Goal: Find specific page/section: Find specific page/section

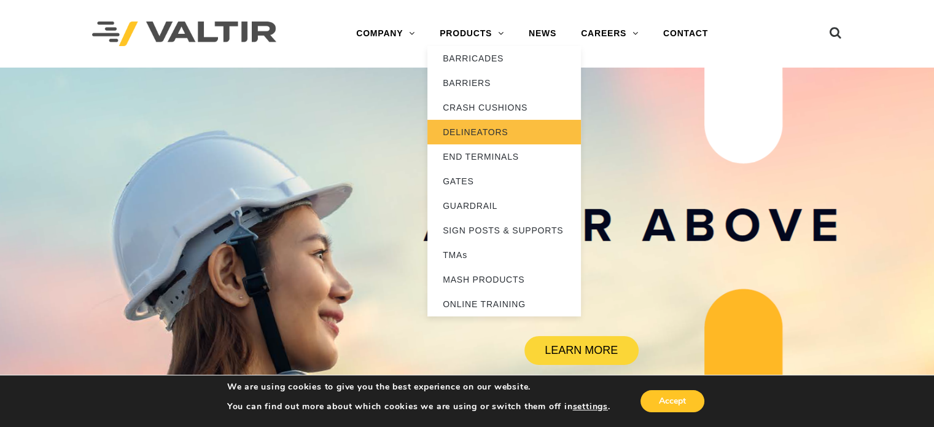
click at [490, 130] on link "DELINEATORS" at bounding box center [505, 132] width 154 height 25
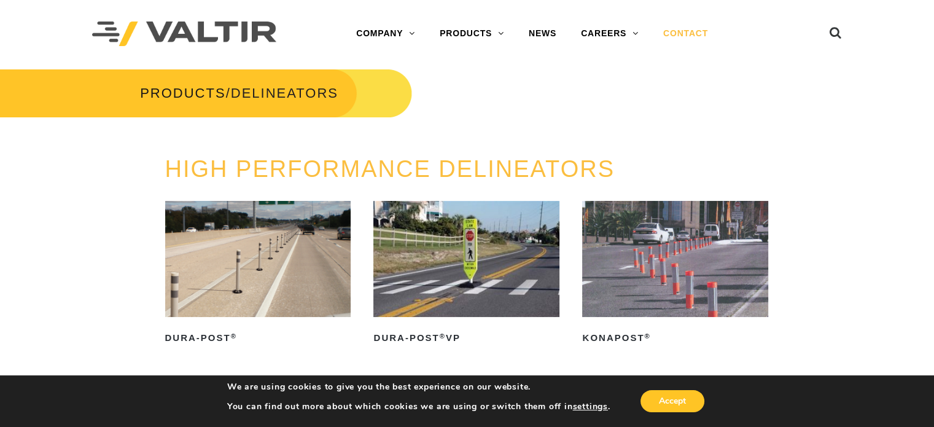
click at [682, 28] on link "CONTACT" at bounding box center [685, 33] width 69 height 25
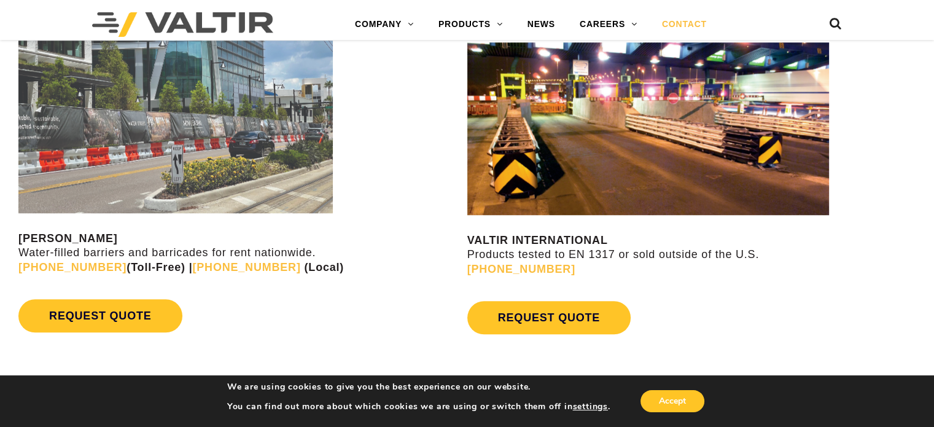
scroll to position [1106, 0]
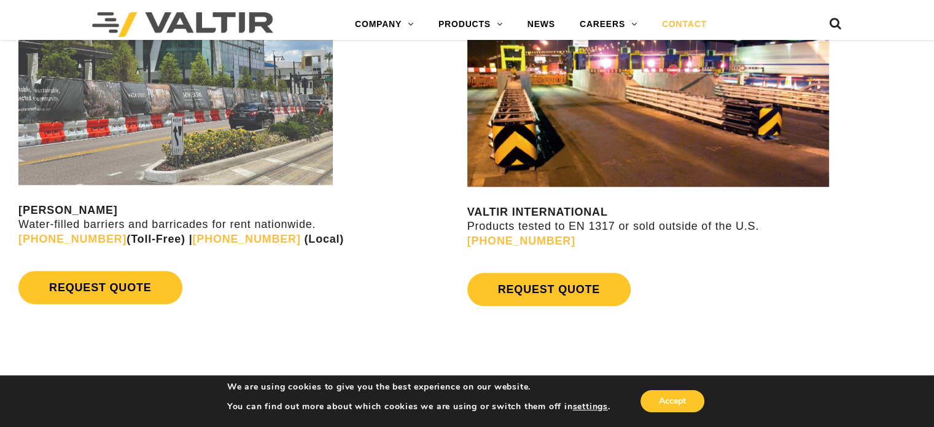
click at [199, 136] on img at bounding box center [175, 98] width 315 height 173
click at [278, 71] on img at bounding box center [175, 98] width 315 height 173
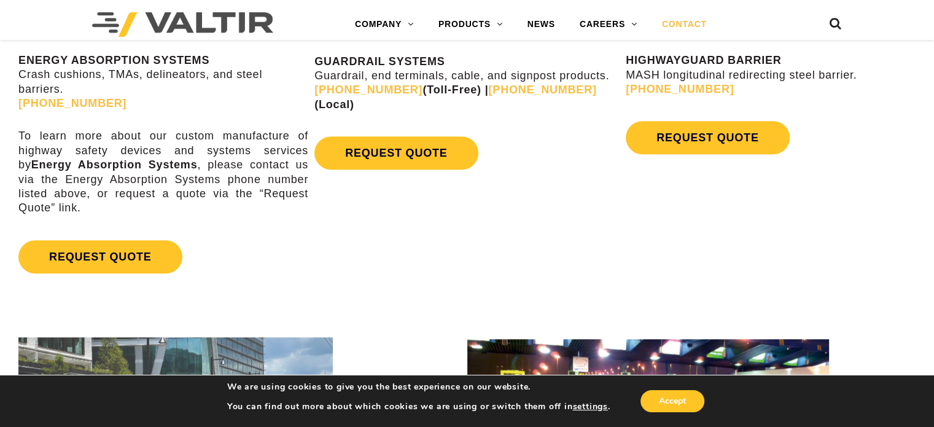
scroll to position [778, 0]
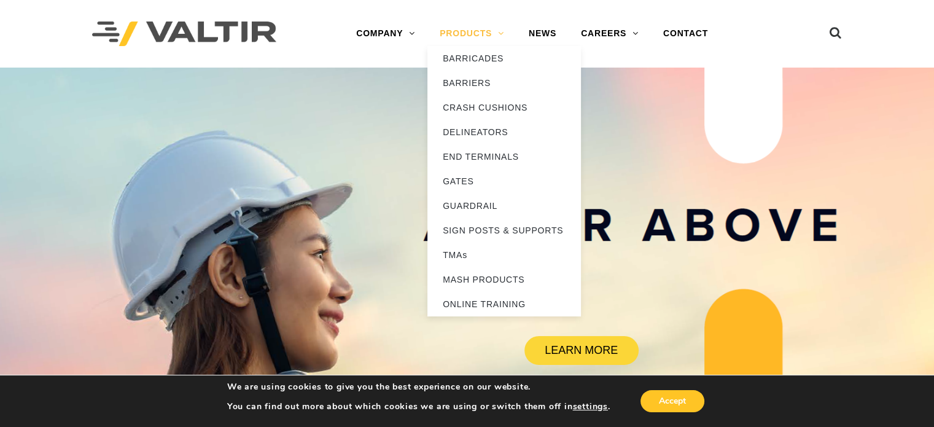
click at [467, 28] on link "PRODUCTS" at bounding box center [472, 33] width 89 height 25
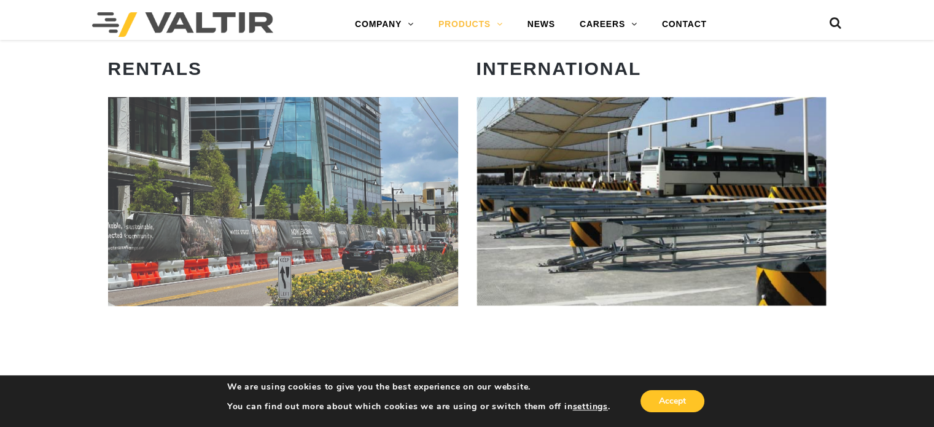
scroll to position [750, 0]
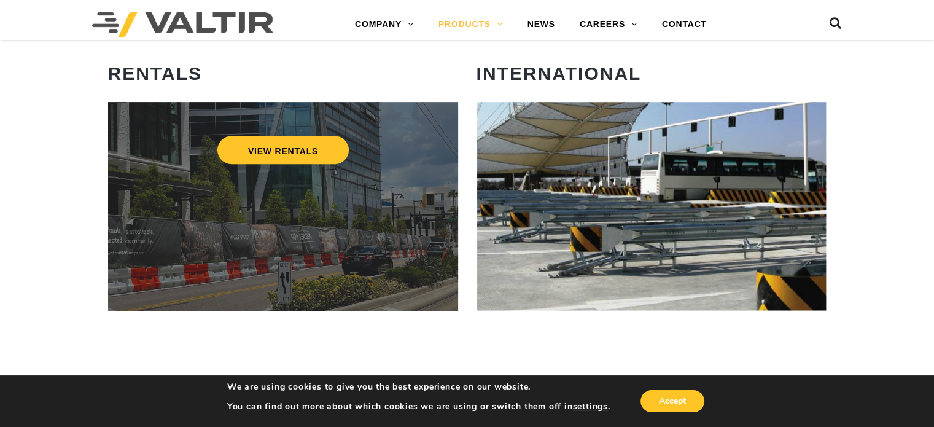
click at [170, 213] on div "VIEW RENTALS" at bounding box center [283, 206] width 350 height 209
click at [273, 151] on link "VIEW RENTALS" at bounding box center [282, 150] width 131 height 28
